Goal: Task Accomplishment & Management: Manage account settings

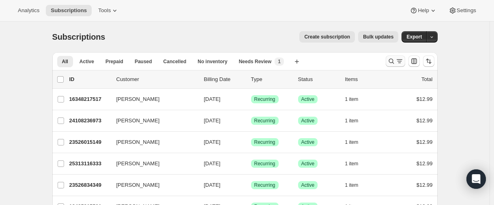
click at [392, 64] on icon "Search and filter results" at bounding box center [391, 61] width 8 height 8
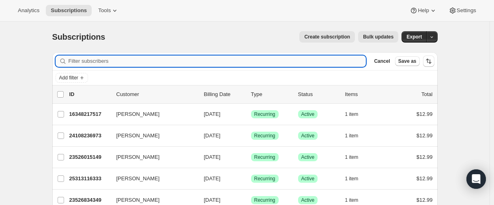
click at [96, 60] on input "Filter subscribers" at bounding box center [218, 61] width 298 height 11
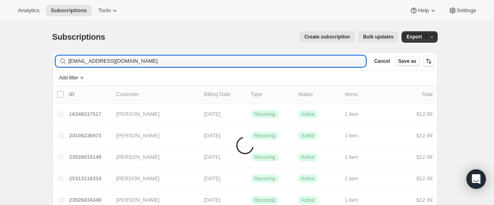
type input "sollerpower@hotmail.co.uk"
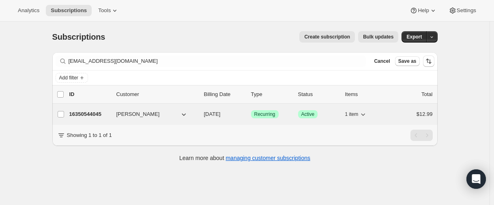
click at [87, 115] on p "16350544045" at bounding box center [89, 114] width 41 height 8
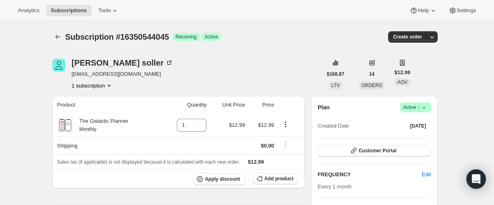
click at [61, 43] on div "Subscription #16350544045. This page is ready Subscription #16350544045 Success…" at bounding box center [244, 36] width 385 height 31
drag, startPoint x: 61, startPoint y: 41, endPoint x: 69, endPoint y: 13, distance: 29.3
click at [61, 41] on button "Subscriptions" at bounding box center [57, 36] width 11 height 11
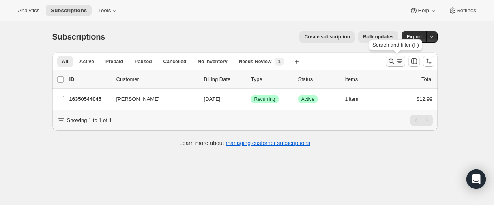
click at [390, 60] on icon "Search and filter results" at bounding box center [391, 61] width 8 height 8
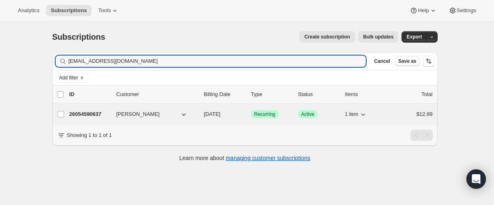
type input "[EMAIL_ADDRESS][DOMAIN_NAME]"
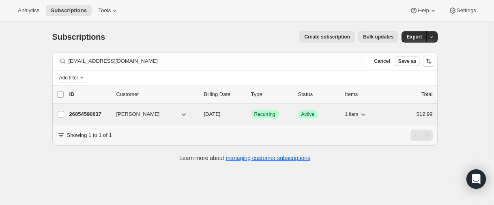
click at [85, 115] on p "26054590637" at bounding box center [89, 114] width 41 height 8
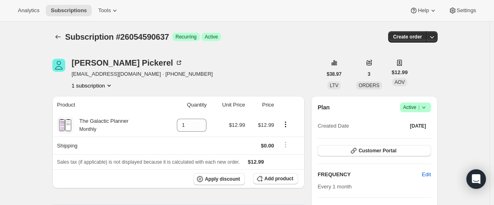
click at [424, 107] on icon at bounding box center [424, 107] width 8 height 8
click at [413, 133] on span "Cancel subscription" at bounding box center [414, 137] width 46 height 8
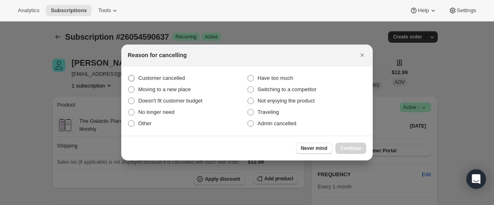
click at [163, 78] on span "Customer cancelled" at bounding box center [161, 78] width 47 height 6
click at [129, 75] on input "Customer cancelled" at bounding box center [128, 75] width 0 height 0
radio input "true"
click at [356, 147] on span "Continue" at bounding box center [350, 148] width 21 height 6
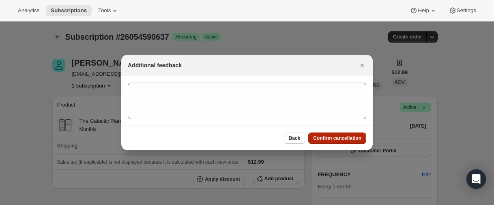
click at [343, 140] on span "Confirm cancellation" at bounding box center [337, 138] width 48 height 6
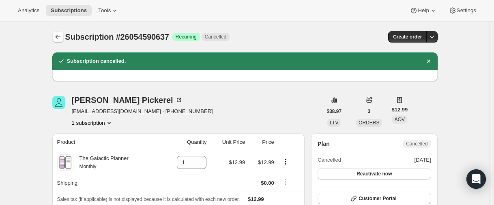
click at [59, 38] on icon "Subscriptions" at bounding box center [58, 37] width 8 height 8
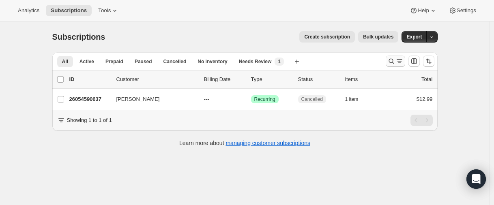
click at [390, 63] on icon "Search and filter results" at bounding box center [391, 61] width 8 height 8
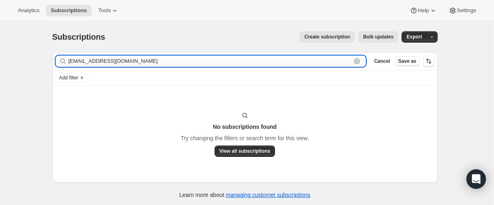
click at [141, 60] on input "[EMAIL_ADDRESS][DOMAIN_NAME]" at bounding box center [210, 61] width 283 height 11
paste input "h"
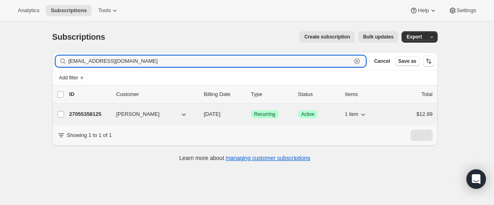
type input "[EMAIL_ADDRESS][DOMAIN_NAME]"
click at [87, 116] on p "27055358125" at bounding box center [89, 114] width 41 height 8
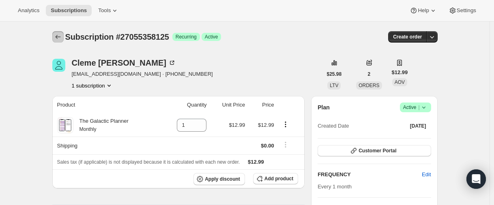
click at [60, 38] on icon "Subscriptions" at bounding box center [58, 37] width 8 height 8
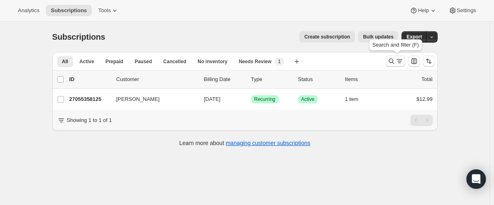
click at [392, 64] on icon "Search and filter results" at bounding box center [391, 61] width 8 height 8
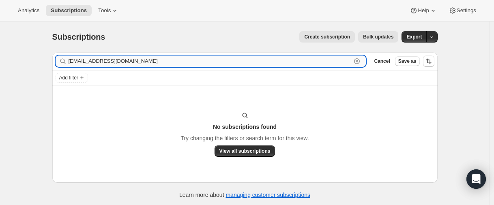
click at [125, 60] on input "[EMAIL_ADDRESS][DOMAIN_NAME]" at bounding box center [210, 61] width 283 height 11
paste input "27781660845"
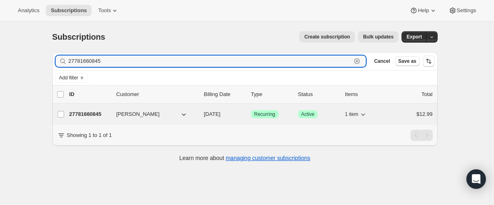
type input "27781660845"
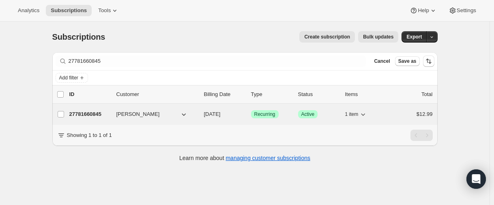
click at [85, 111] on p "27781660845" at bounding box center [89, 114] width 41 height 8
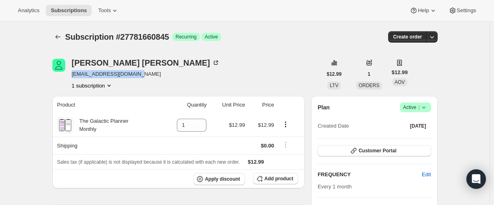
drag, startPoint x: 139, startPoint y: 75, endPoint x: 71, endPoint y: 75, distance: 68.5
click at [73, 75] on div "[PERSON_NAME] [PERSON_NAME][EMAIL_ADDRESS][DOMAIN_NAME] 1 subscription" at bounding box center [187, 74] width 270 height 31
copy span "[EMAIL_ADDRESS][DOMAIN_NAME]"
click at [62, 37] on icon "Subscriptions" at bounding box center [58, 37] width 8 height 8
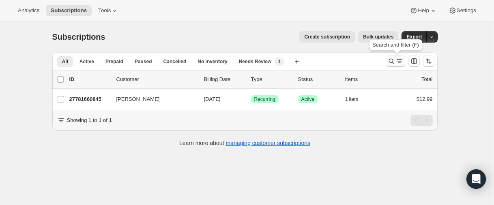
click at [388, 65] on button "Search and filter results" at bounding box center [395, 61] width 19 height 11
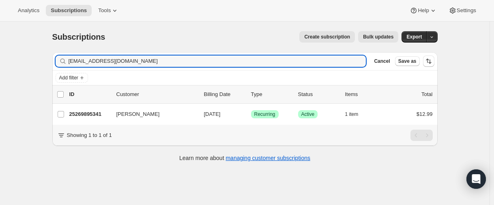
type input "[EMAIL_ADDRESS][DOMAIN_NAME]"
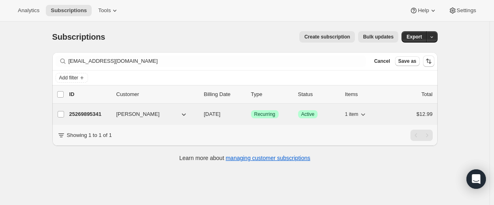
click at [93, 110] on p "25269895341" at bounding box center [89, 114] width 41 height 8
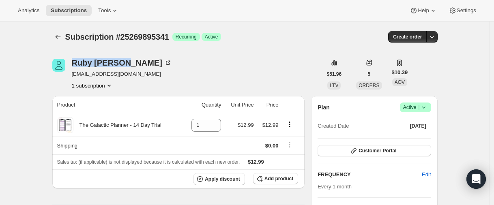
drag, startPoint x: 72, startPoint y: 62, endPoint x: 79, endPoint y: 72, distance: 11.9
click at [125, 64] on div "[PERSON_NAME] [EMAIL_ADDRESS][DOMAIN_NAME] 1 subscription" at bounding box center [187, 74] width 270 height 31
copy div "[PERSON_NAME]"
click at [58, 35] on icon "Subscriptions" at bounding box center [58, 37] width 8 height 8
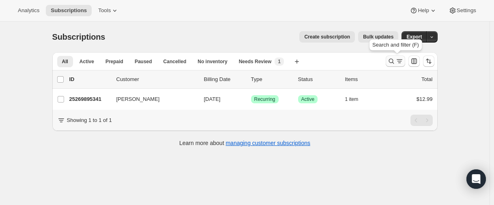
click at [391, 60] on icon "Search and filter results" at bounding box center [390, 61] width 5 height 5
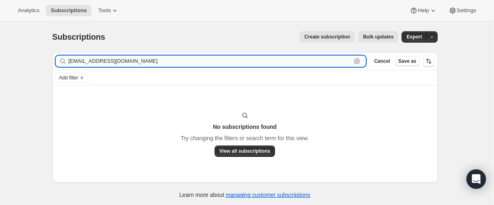
click at [103, 62] on input "[EMAIL_ADDRESS][DOMAIN_NAME]" at bounding box center [210, 61] width 283 height 11
paste input "[PERSON_NAME]@kleertitle"
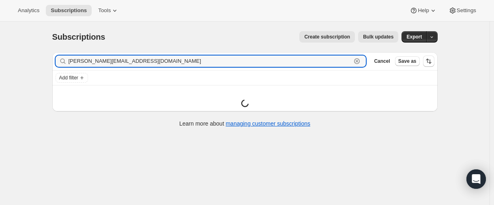
type input "[PERSON_NAME][EMAIL_ADDRESS][DOMAIN_NAME]"
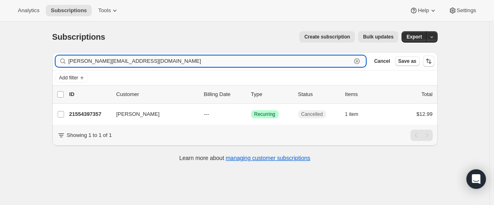
click at [159, 61] on input "[PERSON_NAME][EMAIL_ADDRESS][DOMAIN_NAME]" at bounding box center [210, 61] width 283 height 11
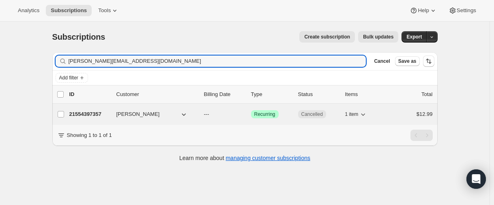
click at [98, 113] on p "21554397357" at bounding box center [89, 114] width 41 height 8
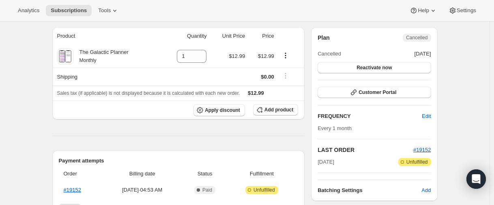
scroll to position [203, 0]
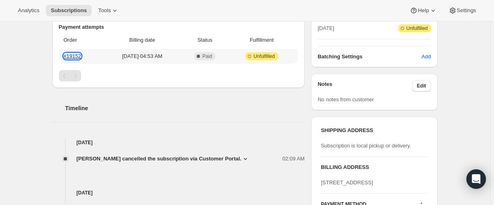
click at [79, 57] on link "#19152" at bounding box center [72, 56] width 17 height 6
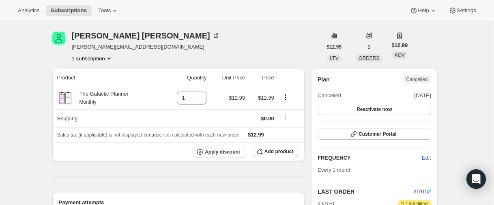
scroll to position [0, 0]
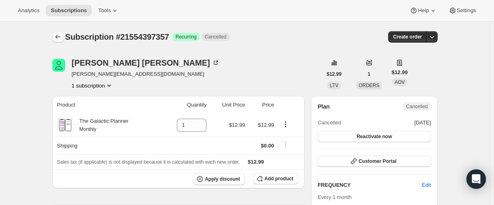
click at [60, 37] on icon "Subscriptions" at bounding box center [58, 37] width 8 height 8
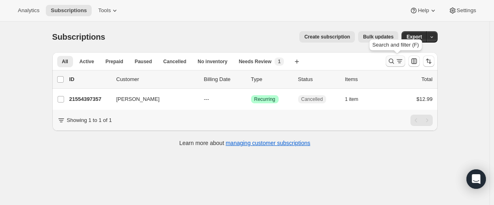
click at [390, 60] on icon "Search and filter results" at bounding box center [391, 61] width 8 height 8
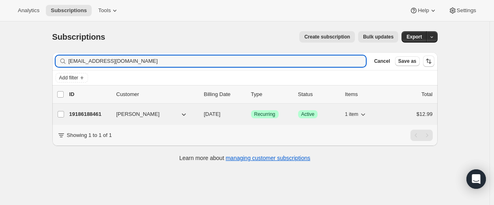
type input "[EMAIL_ADDRESS][DOMAIN_NAME]"
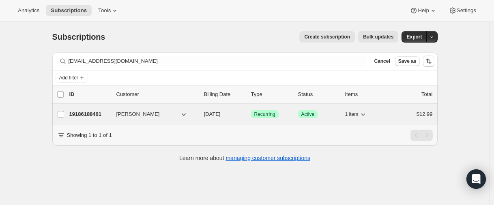
click at [89, 116] on p "19186188461" at bounding box center [89, 114] width 41 height 8
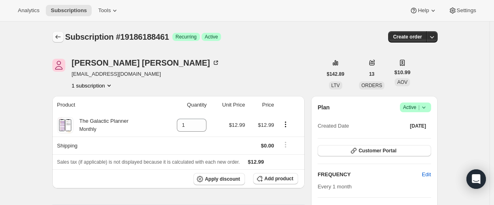
click at [56, 39] on icon "Subscriptions" at bounding box center [58, 37] width 8 height 8
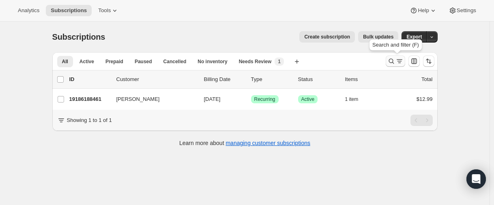
click at [392, 60] on icon "Search and filter results" at bounding box center [391, 61] width 8 height 8
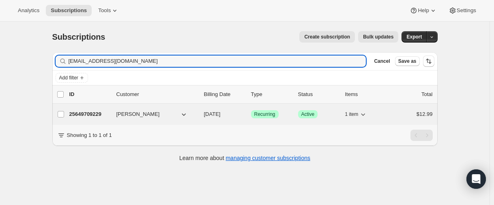
type input "[EMAIL_ADDRESS][DOMAIN_NAME]"
click at [89, 116] on p "25649709229" at bounding box center [89, 114] width 41 height 8
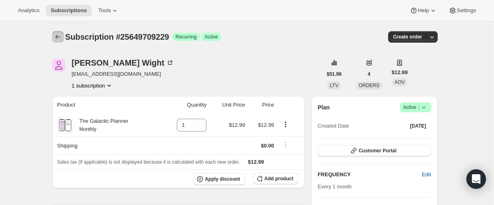
click at [62, 35] on icon "Subscriptions" at bounding box center [58, 37] width 8 height 8
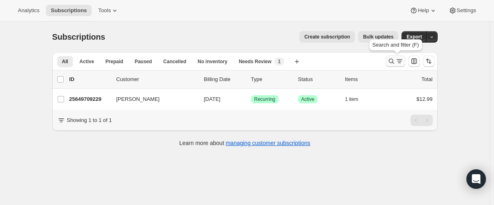
click at [390, 62] on icon "Search and filter results" at bounding box center [391, 61] width 8 height 8
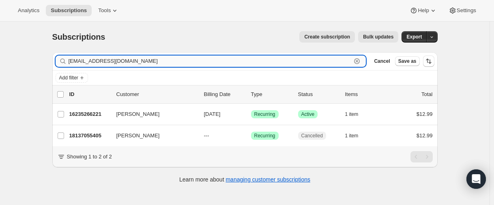
click at [114, 58] on input "catherinemurray2211@gmail.com" at bounding box center [210, 61] width 283 height 11
paste input "lakudelka"
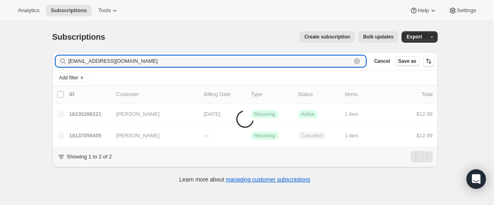
type input "lakudelka@gmail.com"
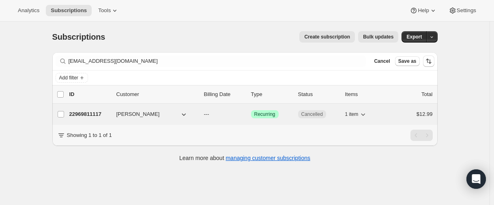
click at [89, 112] on p "22969811117" at bounding box center [89, 114] width 41 height 8
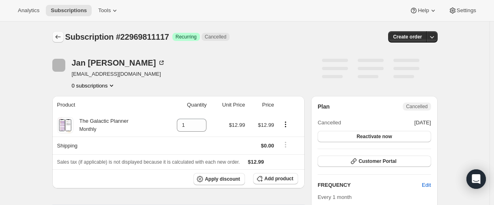
click at [59, 39] on icon "Subscriptions" at bounding box center [58, 37] width 8 height 8
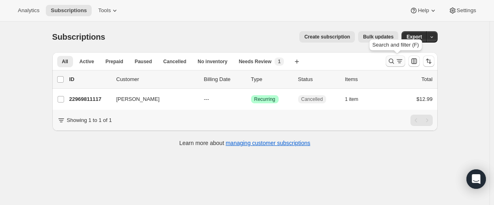
click at [389, 60] on icon "Search and filter results" at bounding box center [391, 61] width 8 height 8
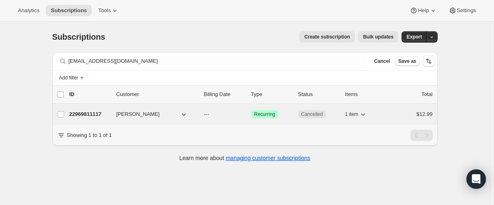
click at [85, 117] on p "22969811117" at bounding box center [89, 114] width 41 height 8
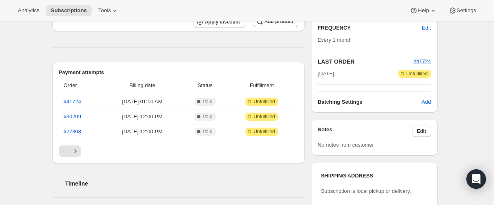
scroll to position [162, 0]
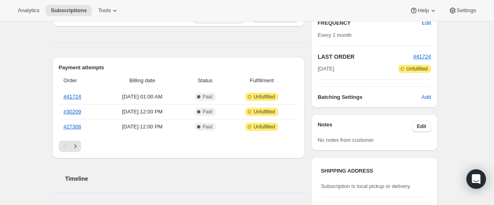
click at [77, 141] on button "Next" at bounding box center [75, 146] width 11 height 11
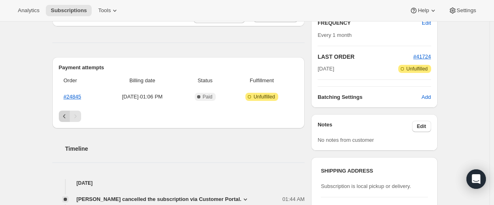
click at [63, 117] on icon "Previous" at bounding box center [64, 116] width 8 height 8
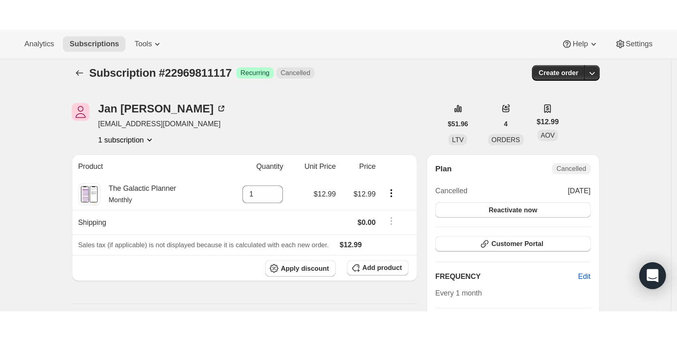
scroll to position [0, 0]
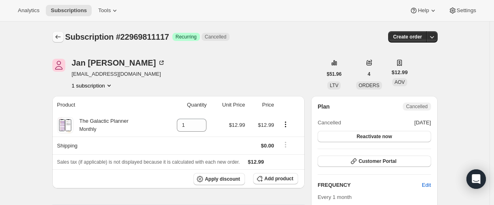
click at [60, 41] on button "Subscriptions" at bounding box center [57, 36] width 11 height 11
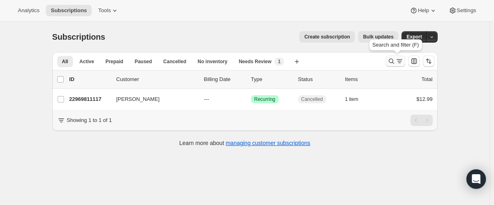
click at [390, 62] on icon "Search and filter results" at bounding box center [391, 61] width 8 height 8
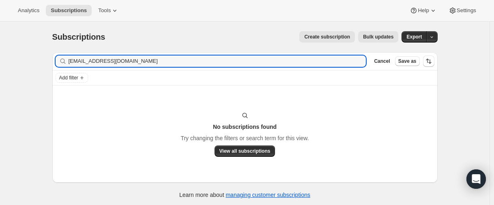
type input "lakudelka@gmail.com"
